Goal: Information Seeking & Learning: Learn about a topic

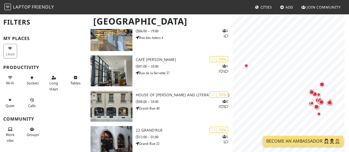
scroll to position [107, 0]
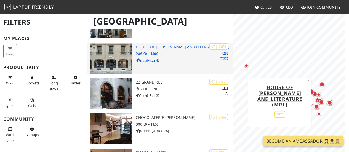
click at [153, 46] on h3 "House of Rousseau and Literature (MRL)" at bounding box center [184, 47] width 97 height 5
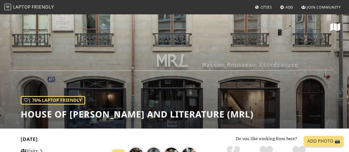
scroll to position [49, 0]
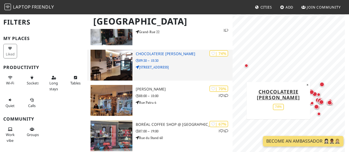
scroll to position [171, 0]
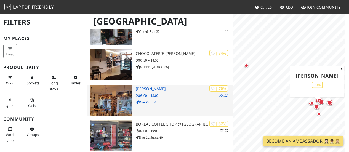
click at [144, 89] on h3 "[PERSON_NAME]" at bounding box center [184, 89] width 97 height 5
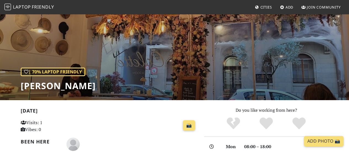
scroll to position [28, 0]
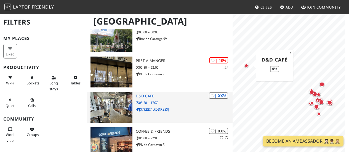
scroll to position [739, 0]
